Goal: Transaction & Acquisition: Purchase product/service

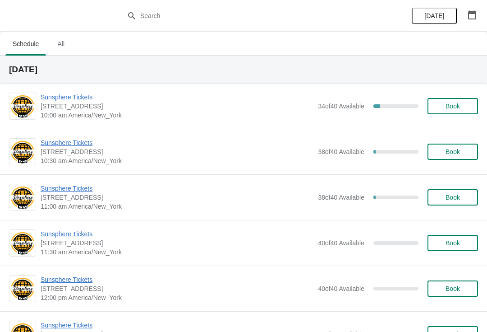
click at [449, 113] on button "Book" at bounding box center [453, 106] width 51 height 16
click at [76, 146] on span "Sunsphere Tickets" at bounding box center [177, 142] width 273 height 9
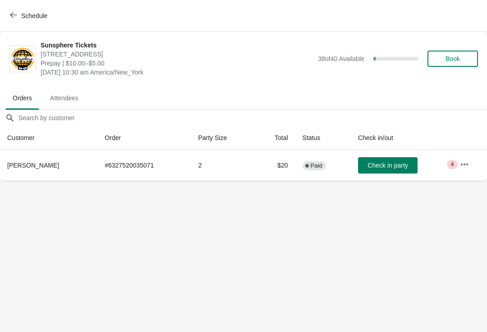
click at [371, 163] on span "Check in party" at bounding box center [388, 164] width 40 height 7
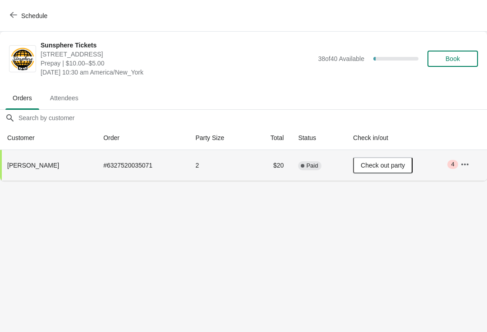
click at [454, 59] on span "Book" at bounding box center [453, 58] width 14 height 7
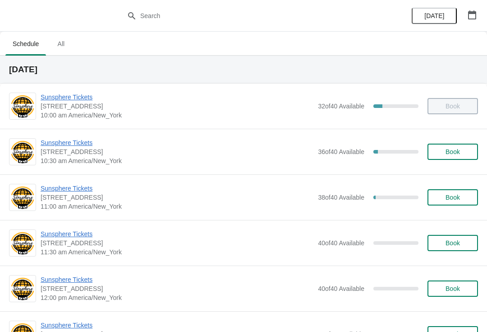
click at [474, 142] on div "Sunsphere Tickets 810 Clinch Avenue, Knoxville, TN, USA 10:30 am America/New_Yo…" at bounding box center [260, 151] width 438 height 27
click at [455, 148] on span "Book" at bounding box center [453, 151] width 14 height 7
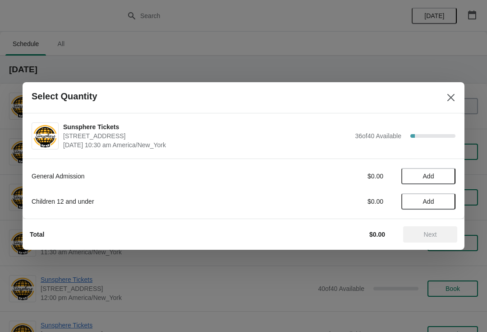
click at [446, 179] on span "Add" at bounding box center [429, 175] width 38 height 7
click at [448, 177] on icon at bounding box center [443, 175] width 9 height 9
click at [441, 182] on div "General Admission $20.00 2" at bounding box center [244, 176] width 424 height 16
click at [444, 174] on icon at bounding box center [443, 175] width 9 height 9
click at [439, 231] on span "Next" at bounding box center [430, 234] width 40 height 7
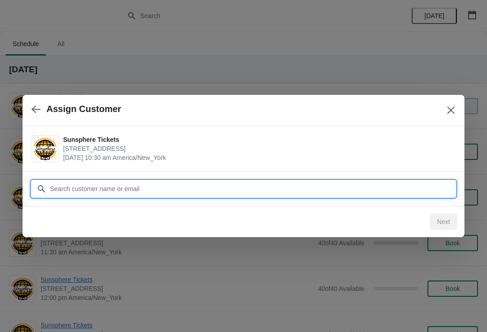
click at [229, 192] on input "Customer" at bounding box center [253, 188] width 406 height 16
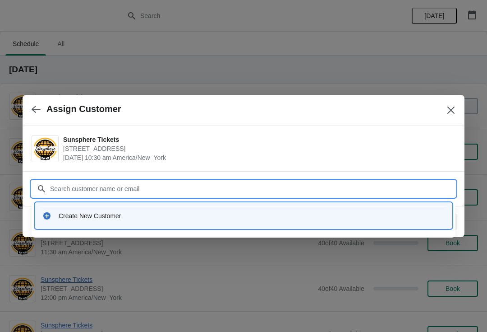
click at [206, 226] on div "Create New Customer" at bounding box center [243, 216] width 417 height 26
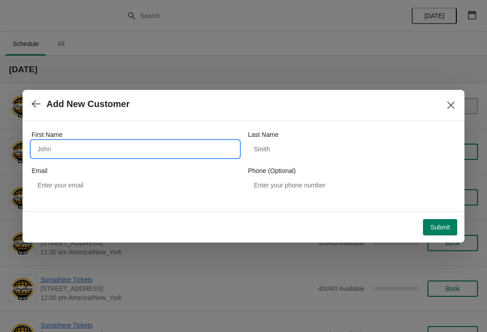
click at [100, 153] on input "First Name" at bounding box center [136, 149] width 208 height 16
type input "W"
click at [447, 216] on div "Submit" at bounding box center [241, 225] width 431 height 20
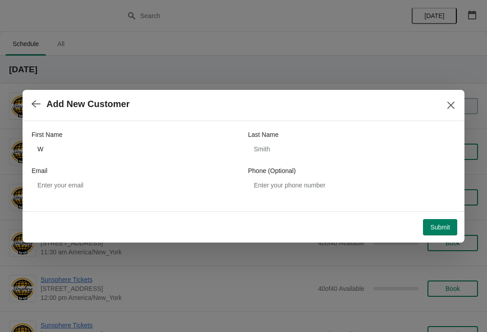
click at [441, 222] on button "Submit" at bounding box center [440, 227] width 34 height 16
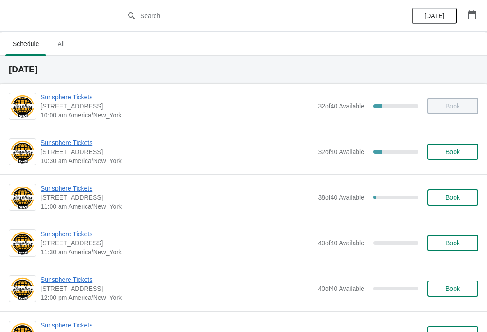
click at [450, 185] on div "Sunsphere Tickets 810 Clinch Avenue, Knoxville, TN, USA 11:00 am America/New_Yo…" at bounding box center [260, 197] width 438 height 27
click at [439, 178] on div "Sunsphere Tickets 810 Clinch Avenue, Knoxville, TN, USA 11:00 am America/New_Yo…" at bounding box center [243, 197] width 487 height 46
click at [445, 187] on div "Sunsphere Tickets 810 Clinch Avenue, Knoxville, TN, USA 11:00 am America/New_Yo…" at bounding box center [260, 197] width 438 height 27
click at [475, 200] on button "Book" at bounding box center [453, 197] width 51 height 16
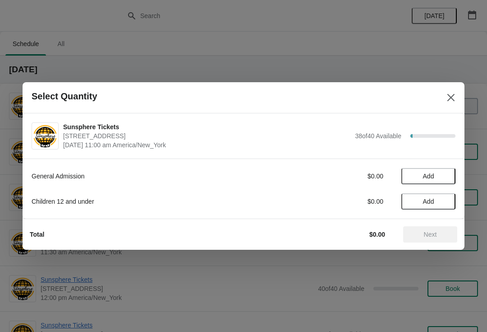
click at [432, 231] on div "Next" at bounding box center [430, 234] width 54 height 16
click at [431, 171] on button "Add" at bounding box center [428, 176] width 54 height 16
click at [440, 227] on button "Next" at bounding box center [430, 234] width 54 height 16
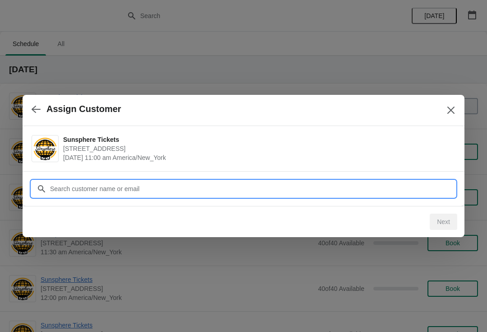
click at [421, 185] on input "Customer" at bounding box center [253, 188] width 406 height 16
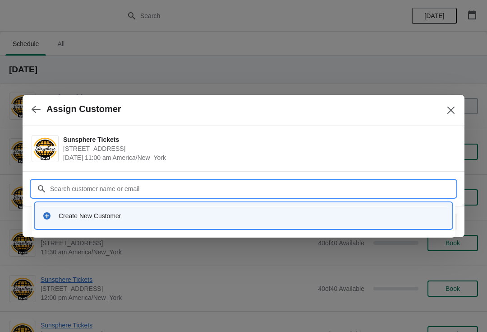
click at [224, 217] on div "Create New Customer" at bounding box center [252, 215] width 386 height 9
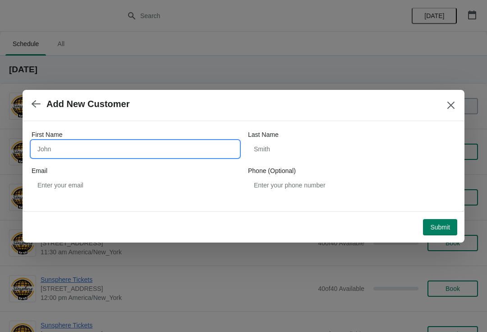
click at [118, 153] on input "First Name" at bounding box center [136, 149] width 208 height 16
type input "W"
click at [449, 221] on button "Submit" at bounding box center [440, 227] width 34 height 16
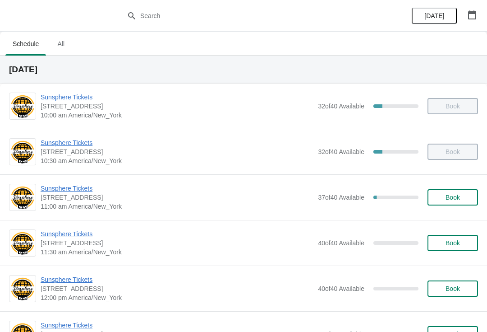
click at [447, 203] on button "Book" at bounding box center [453, 197] width 51 height 16
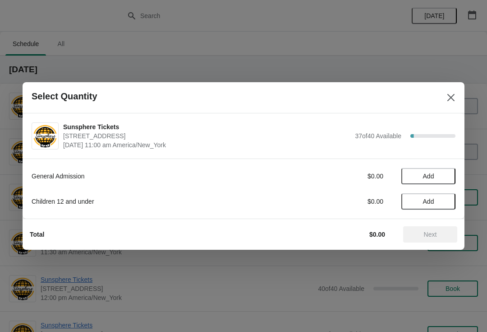
click at [445, 183] on button "Add" at bounding box center [428, 176] width 54 height 16
click at [442, 184] on div "General Admission $10.00 1 Children 12 and under $0.00 Add" at bounding box center [244, 184] width 424 height 51
click at [440, 163] on div "General Admission $10.00 1 Children 12 and under $0.00 Add" at bounding box center [244, 184] width 424 height 51
click at [435, 172] on div "1" at bounding box center [428, 175] width 54 height 9
click at [441, 172] on icon at bounding box center [443, 175] width 9 height 9
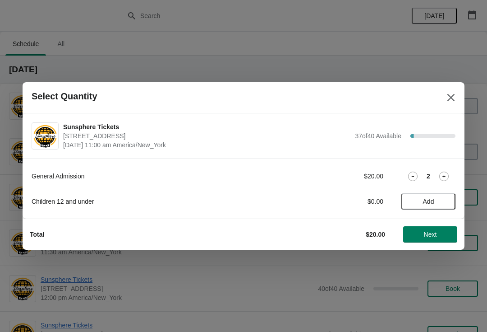
click at [440, 238] on button "Next" at bounding box center [430, 234] width 54 height 16
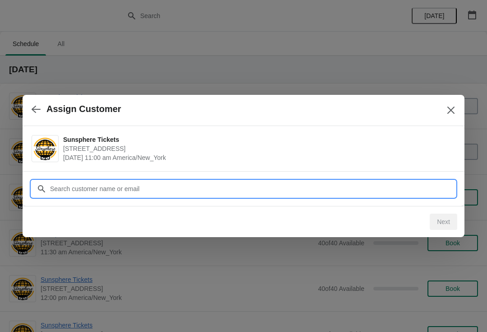
click at [323, 193] on input "Customer" at bounding box center [253, 188] width 406 height 16
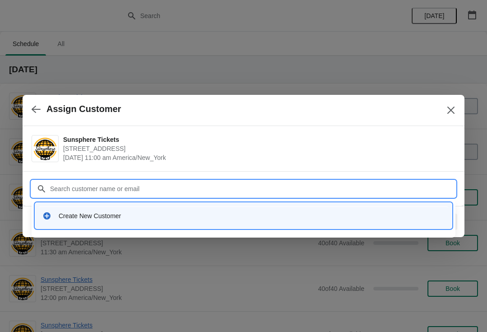
click at [218, 205] on div "Create New Customer" at bounding box center [243, 216] width 417 height 26
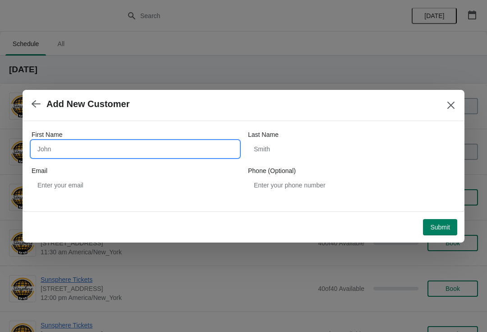
click at [123, 156] on input "First Name" at bounding box center [136, 149] width 208 height 16
type input "W"
click at [447, 219] on button "Submit" at bounding box center [440, 227] width 34 height 16
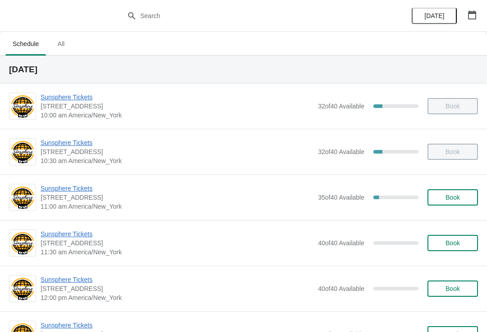
click at [455, 204] on button "Book" at bounding box center [453, 197] width 51 height 16
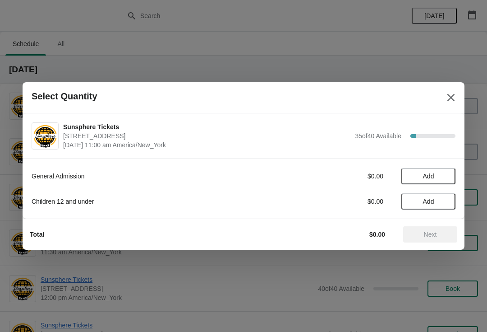
click at [444, 173] on span "Add" at bounding box center [429, 175] width 38 height 7
click at [446, 169] on div "General Admission $10.00 1" at bounding box center [244, 176] width 424 height 16
click at [447, 169] on div "General Admission $10.00 1" at bounding box center [244, 176] width 424 height 16
click at [439, 175] on icon at bounding box center [443, 175] width 9 height 9
click at [431, 236] on span "Next" at bounding box center [430, 234] width 13 height 7
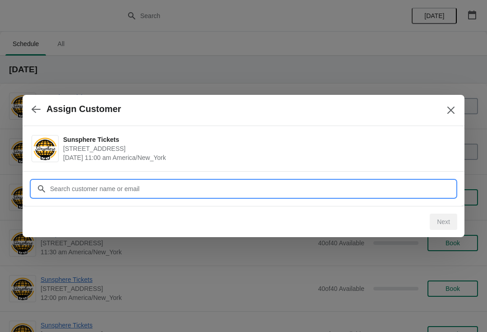
click at [392, 189] on input "Customer" at bounding box center [253, 188] width 406 height 16
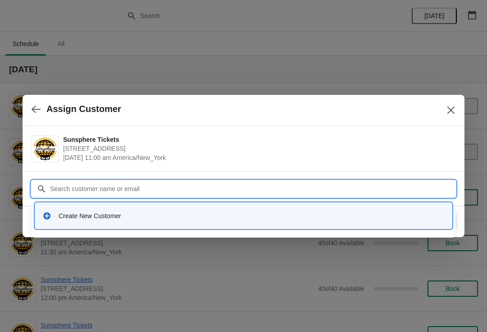
click at [125, 227] on div "Create New Customer" at bounding box center [243, 216] width 417 height 26
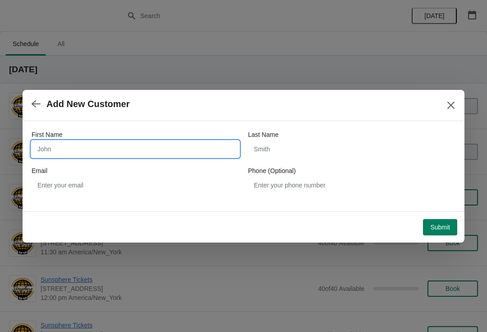
click at [117, 143] on input "First Name" at bounding box center [136, 149] width 208 height 16
type input "W"
click at [433, 208] on div "First Name W Last Name Email Phone (Optional)" at bounding box center [244, 166] width 442 height 90
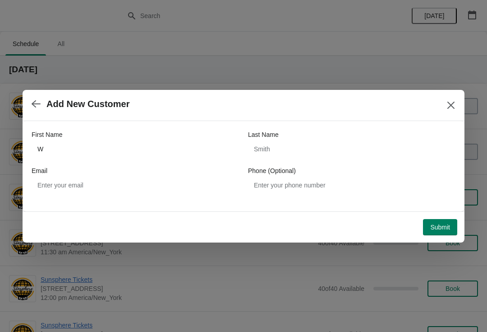
click at [441, 222] on button "Submit" at bounding box center [440, 227] width 34 height 16
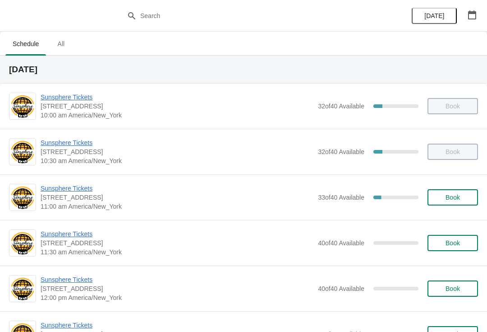
click at [454, 189] on button "Book" at bounding box center [453, 197] width 51 height 16
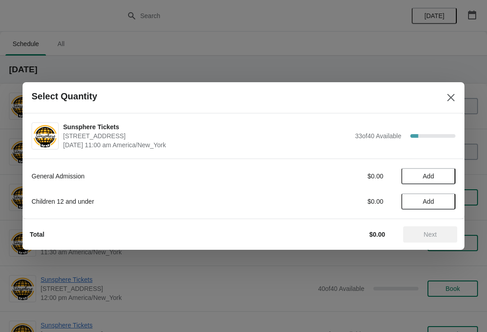
click at [444, 178] on span "Add" at bounding box center [429, 175] width 38 height 7
click at [444, 208] on button "Add" at bounding box center [428, 201] width 54 height 16
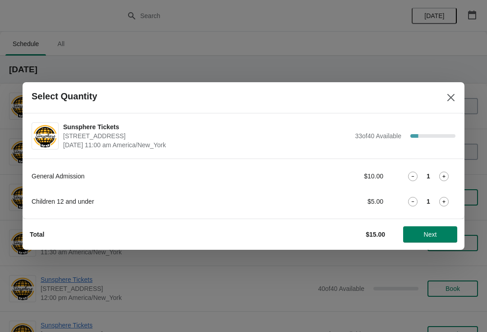
click at [447, 206] on icon at bounding box center [443, 201] width 9 height 9
click at [450, 198] on div "2" at bounding box center [428, 201] width 54 height 9
click at [444, 203] on icon at bounding box center [443, 201] width 9 height 9
click at [442, 203] on icon at bounding box center [443, 201] width 9 height 9
click at [432, 237] on span "Next" at bounding box center [430, 234] width 13 height 7
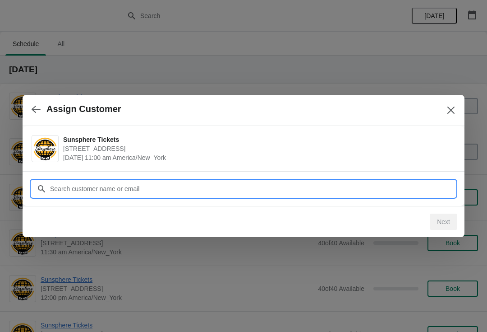
click at [379, 193] on input "Customer" at bounding box center [253, 188] width 406 height 16
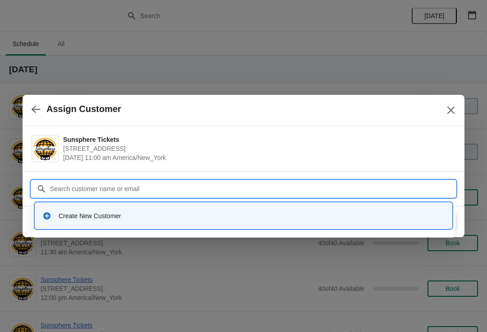
click at [278, 221] on div "Create New Customer" at bounding box center [244, 215] width 410 height 18
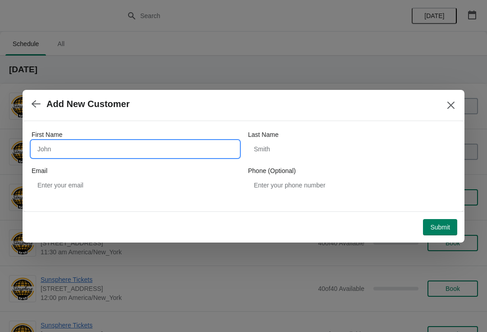
click at [149, 146] on input "First Name" at bounding box center [136, 149] width 208 height 16
type input "W"
click at [438, 216] on div "Submit" at bounding box center [241, 225] width 431 height 20
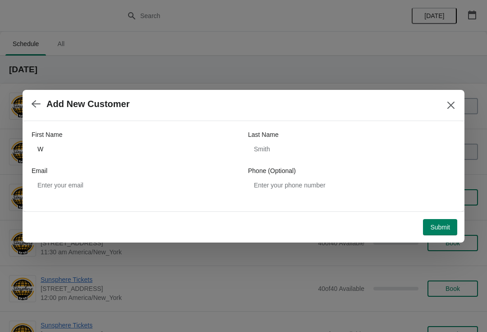
click at [448, 228] on span "Submit" at bounding box center [440, 226] width 20 height 7
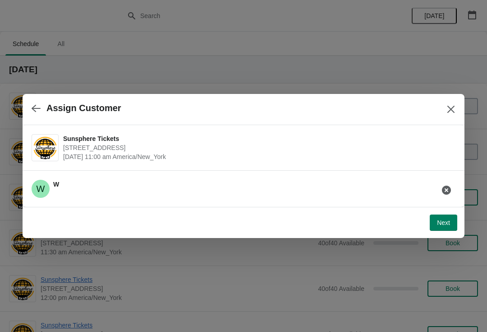
click at [441, 215] on button "Next" at bounding box center [444, 222] width 28 height 16
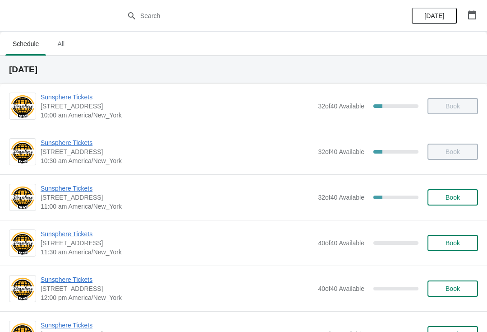
click at [434, 198] on button "Book" at bounding box center [453, 197] width 51 height 16
click at [452, 200] on span "Book" at bounding box center [453, 197] width 14 height 7
click at [457, 200] on span "Book" at bounding box center [453, 197] width 14 height 7
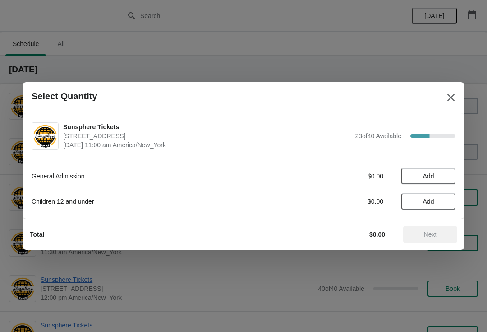
click at [444, 171] on button "Add" at bounding box center [428, 176] width 54 height 16
click at [447, 199] on span "Add" at bounding box center [429, 201] width 38 height 7
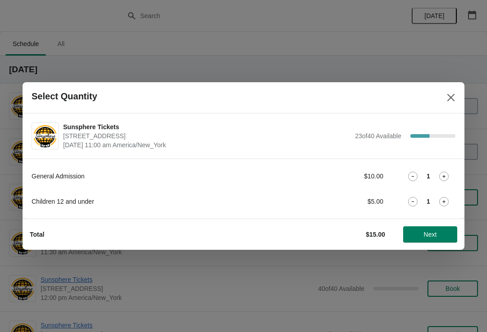
click at [444, 205] on icon at bounding box center [443, 201] width 9 height 9
click at [433, 235] on span "Next" at bounding box center [430, 234] width 13 height 7
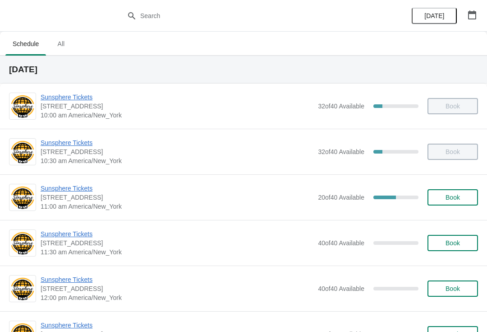
click at [449, 211] on div "Sunsphere Tickets [STREET_ADDRESS] 11:00 am America/New_York 20 of 40 Available…" at bounding box center [243, 197] width 487 height 46
click at [459, 201] on button "Book" at bounding box center [453, 197] width 51 height 16
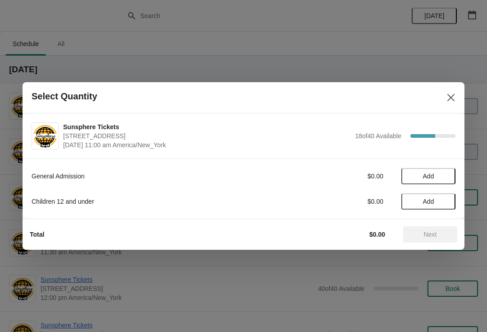
click at [442, 183] on button "Add" at bounding box center [428, 176] width 54 height 16
click at [445, 172] on icon at bounding box center [443, 175] width 9 height 9
click at [440, 233] on span "Next" at bounding box center [430, 234] width 40 height 7
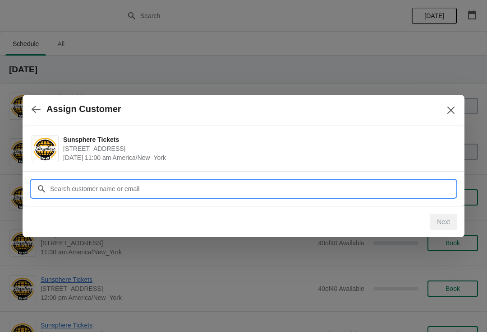
click at [138, 187] on input "Customer" at bounding box center [253, 188] width 406 height 16
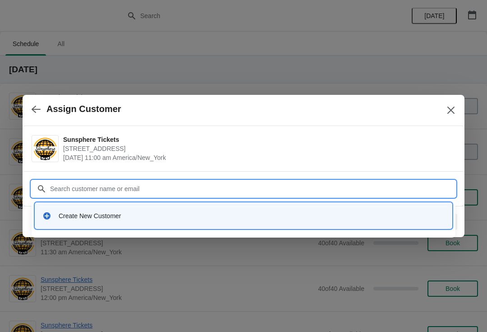
click at [120, 220] on div "Create New Customer" at bounding box center [252, 215] width 386 height 9
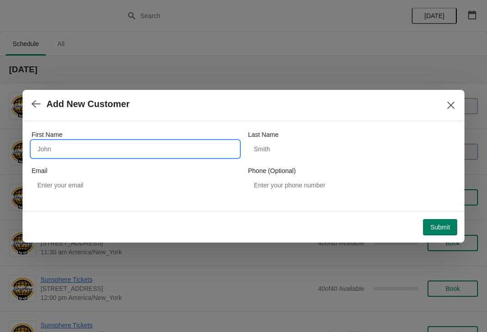
click at [107, 155] on input "First Name" at bounding box center [136, 149] width 208 height 16
type input "W"
click at [432, 219] on button "Submit" at bounding box center [440, 227] width 34 height 16
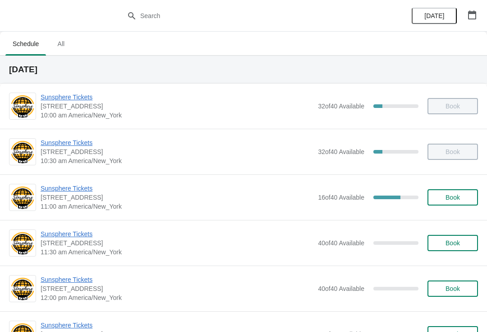
click at [72, 191] on span "Sunsphere Tickets" at bounding box center [177, 188] width 273 height 9
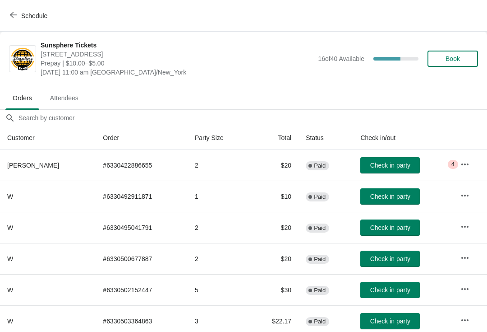
click at [380, 166] on span "Check in party" at bounding box center [390, 164] width 40 height 7
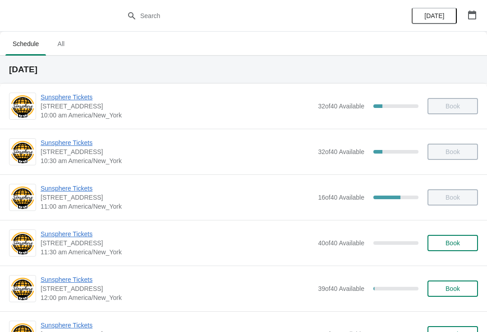
click at [451, 256] on div "Sunsphere Tickets 810 Clinch Avenue, Knoxville, TN, USA 11:30 am America/New_Yo…" at bounding box center [243, 243] width 487 height 46
click at [453, 242] on span "Book" at bounding box center [453, 242] width 14 height 7
click at [83, 281] on span "Sunsphere Tickets" at bounding box center [177, 279] width 273 height 9
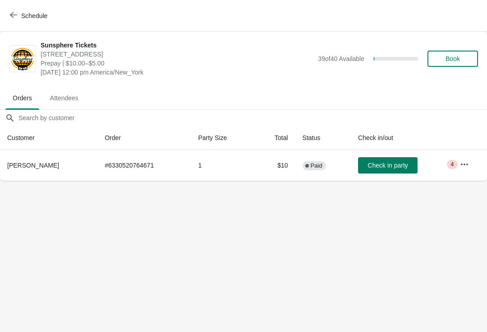
click at [387, 161] on button "Check in party" at bounding box center [388, 165] width 60 height 16
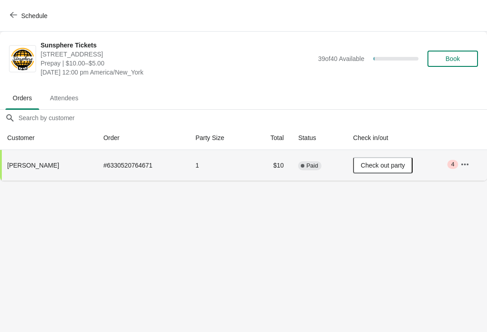
click at [443, 65] on button "Book" at bounding box center [453, 59] width 51 height 16
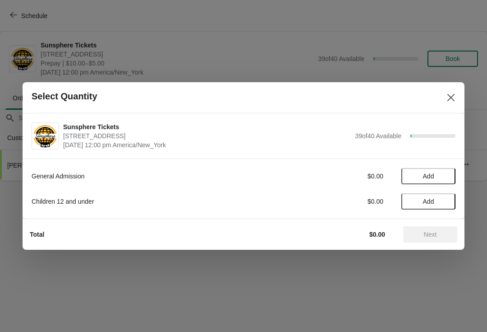
click at [443, 175] on span "Add" at bounding box center [429, 175] width 38 height 7
click at [443, 201] on span "Add" at bounding box center [429, 201] width 38 height 7
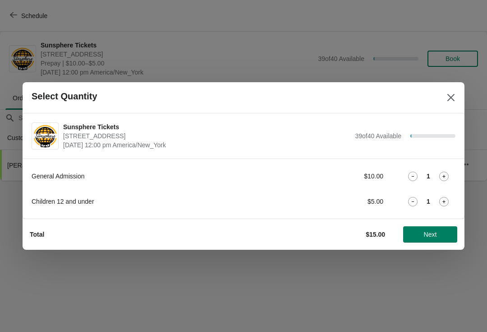
click at [447, 197] on icon at bounding box center [443, 201] width 9 height 9
click at [447, 232] on span "Next" at bounding box center [430, 234] width 40 height 7
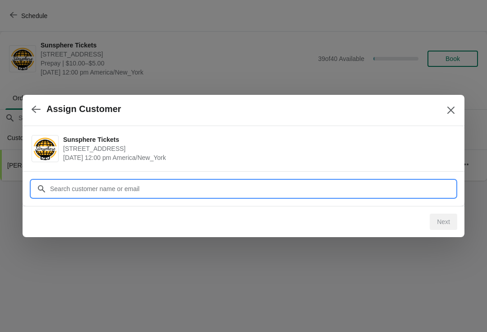
click at [320, 188] on input "Customer" at bounding box center [253, 188] width 406 height 16
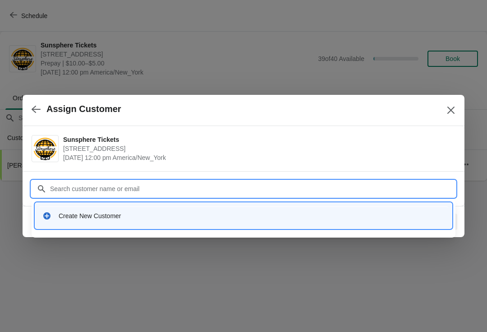
click at [190, 212] on div "Create New Customer" at bounding box center [252, 215] width 386 height 9
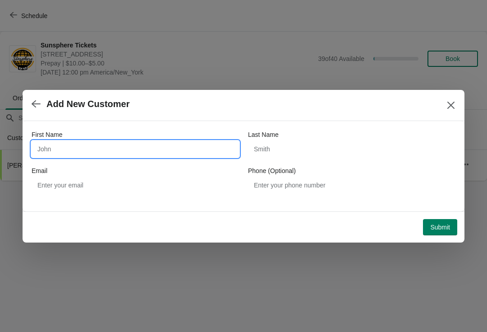
click at [134, 150] on input "First Name" at bounding box center [136, 149] width 208 height 16
type input "W"
click at [438, 223] on span "Submit" at bounding box center [440, 226] width 20 height 7
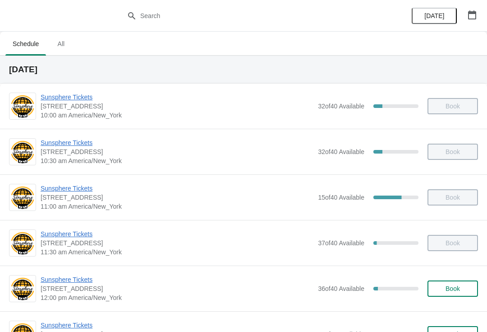
click at [458, 292] on button "Book" at bounding box center [453, 288] width 51 height 16
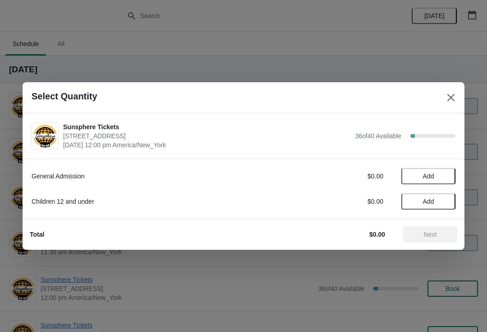
click at [444, 169] on button "Add" at bounding box center [428, 176] width 54 height 16
click at [448, 171] on icon at bounding box center [443, 175] width 9 height 9
click at [431, 231] on span "Next" at bounding box center [430, 234] width 13 height 7
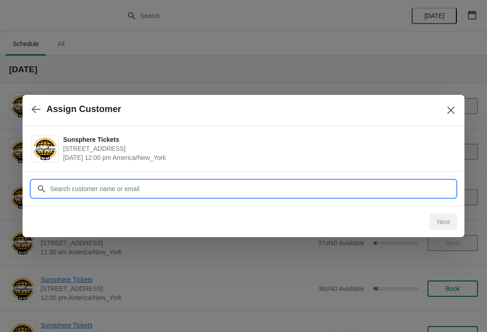
click at [367, 190] on input "Customer" at bounding box center [253, 188] width 406 height 16
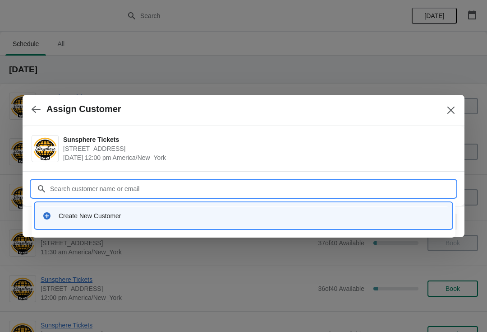
click at [168, 213] on div "Create New Customer" at bounding box center [252, 215] width 386 height 9
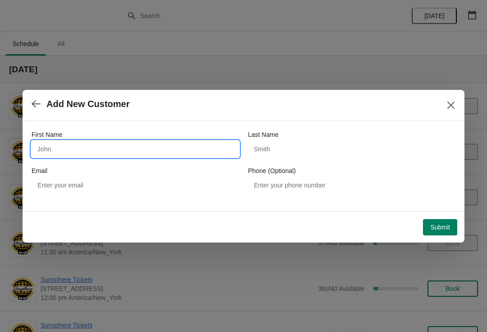
click at [87, 153] on input "First Name" at bounding box center [136, 149] width 208 height 16
type input "Walkin"
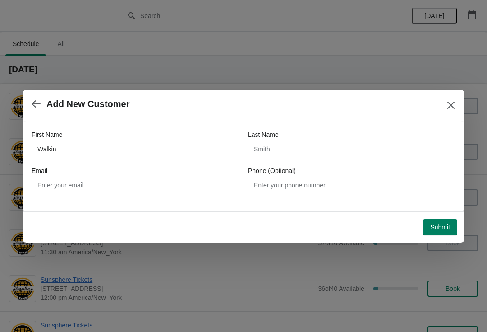
click at [437, 223] on span "Submit" at bounding box center [440, 226] width 20 height 7
